Goal: Transaction & Acquisition: Purchase product/service

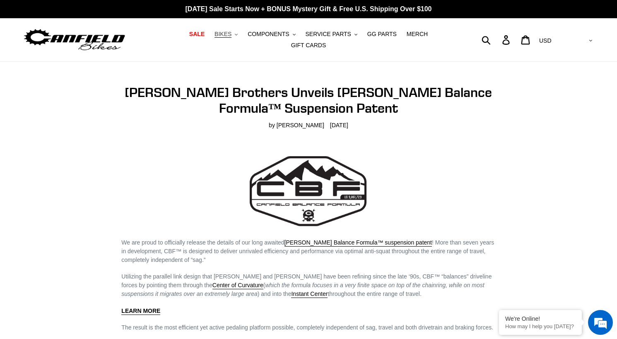
click at [215, 35] on span "BIKES" at bounding box center [223, 34] width 17 height 7
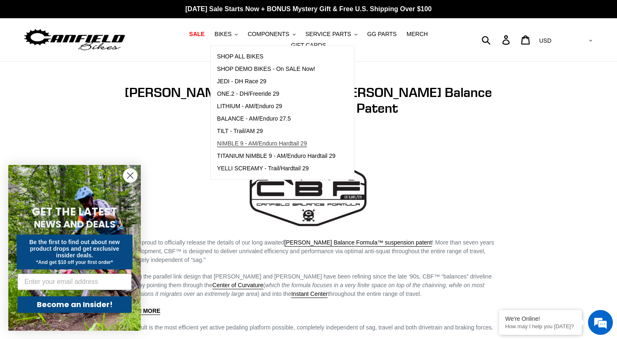
click at [217, 145] on span "NIMBLE 9 - AM/Enduro Hardtail 29" at bounding box center [262, 143] width 90 height 7
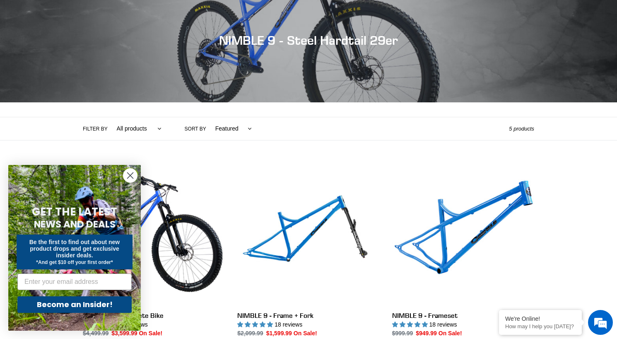
scroll to position [86, 0]
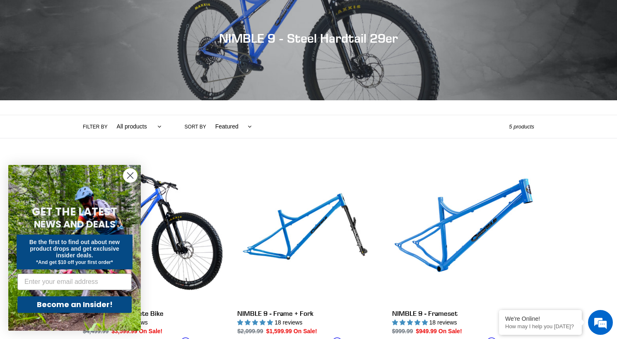
click at [131, 175] on icon "Close dialog" at bounding box center [131, 176] width 6 height 6
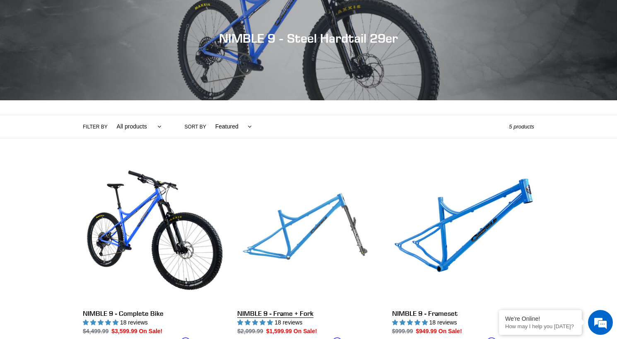
scroll to position [121, 0]
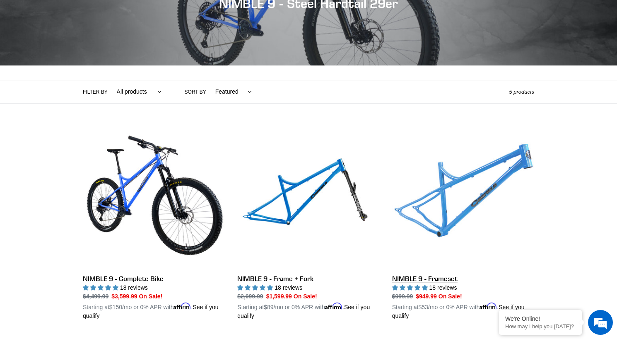
click at [470, 197] on link "NIMBLE 9 - Frameset" at bounding box center [463, 223] width 142 height 194
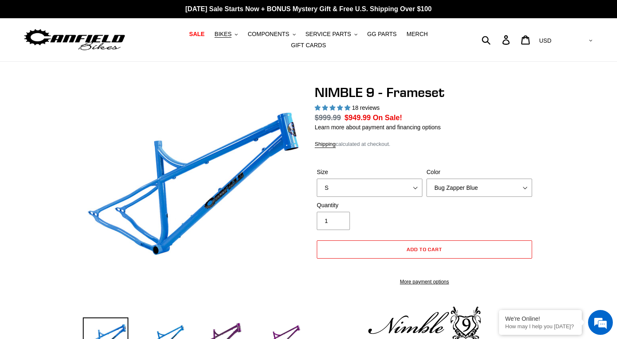
select select "highest-rating"
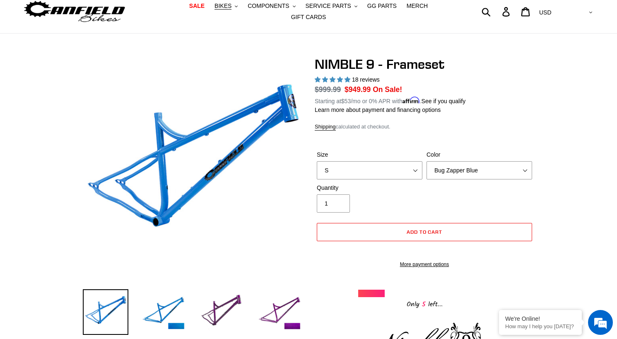
scroll to position [40, 0]
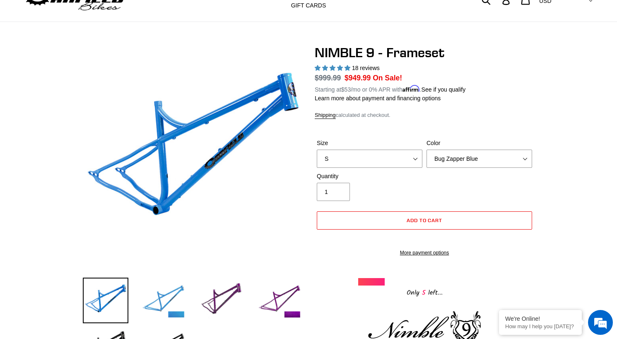
click at [167, 294] on img at bounding box center [164, 301] width 46 height 46
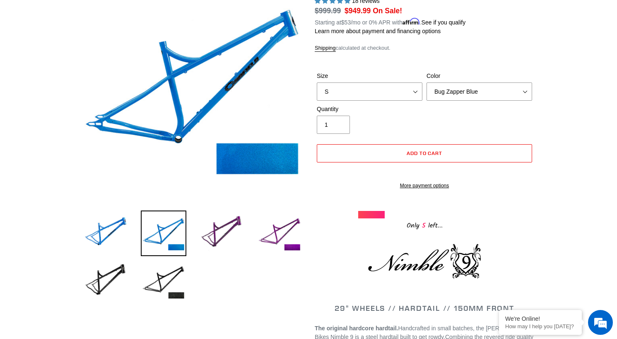
scroll to position [108, 0]
